Goal: Navigation & Orientation: Find specific page/section

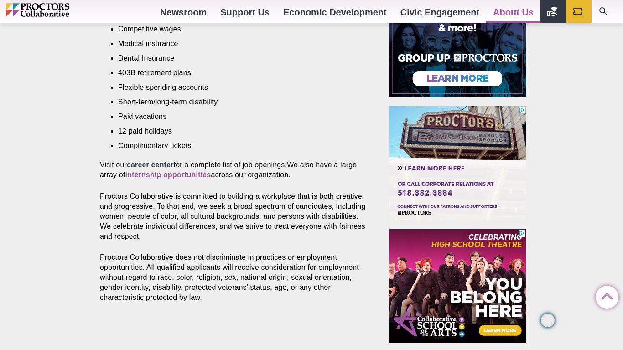
click at [145, 161] on strong "career center" at bounding box center [150, 165] width 47 height 8
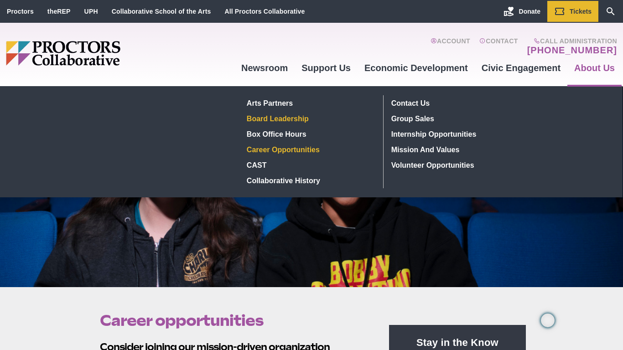
click at [370, 113] on link "Board Leadership" at bounding box center [309, 118] width 133 height 15
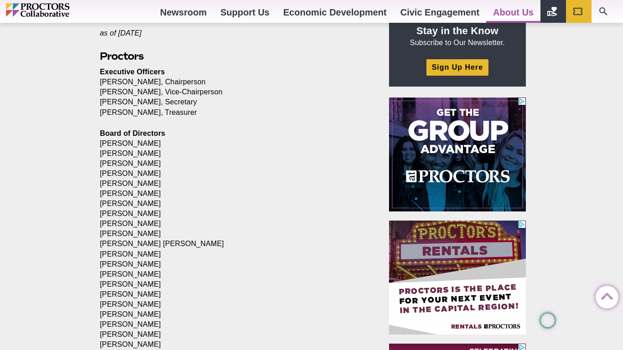
scroll to position [310, 0]
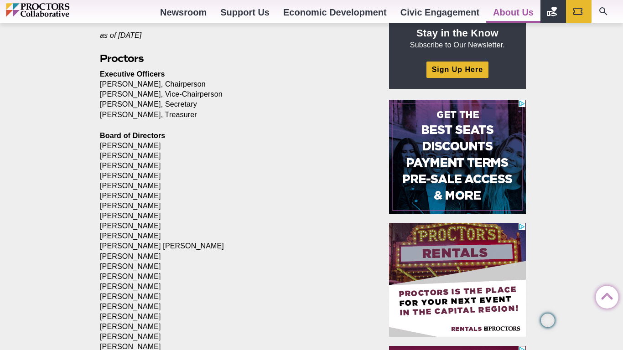
click at [413, 142] on img at bounding box center [456, 156] width 137 height 114
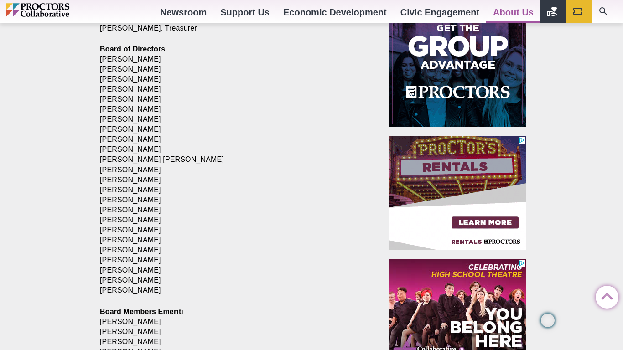
scroll to position [395, 0]
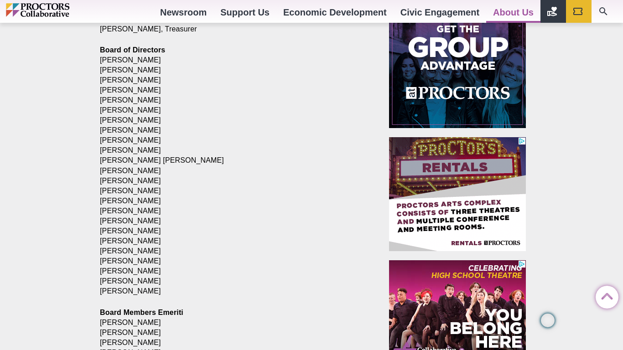
click at [286, 149] on p "Board of Directors Richard Barlow Margaret Becker Bryan Cady Richard Carlstrom …" at bounding box center [234, 171] width 268 height 252
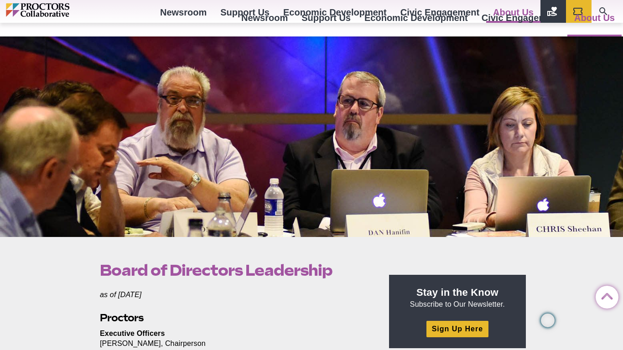
scroll to position [0, 0]
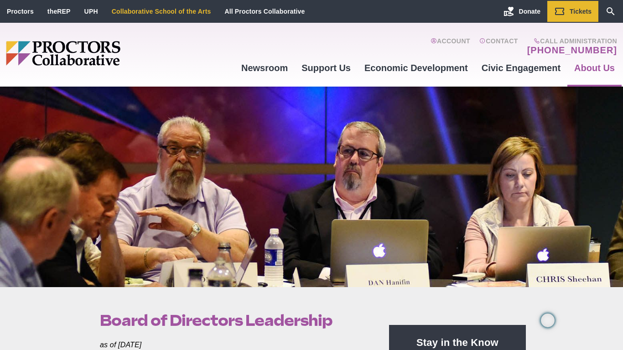
click at [185, 11] on link "Collaborative School of the Arts" at bounding box center [161, 11] width 99 height 7
